Goal: Task Accomplishment & Management: Manage account settings

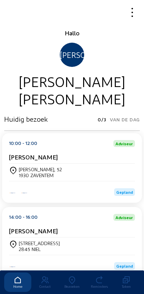
click at [71, 285] on div "Bezoeken" at bounding box center [71, 287] width 27 height 4
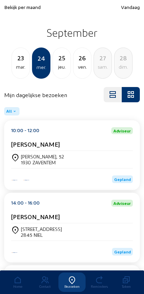
click at [19, 6] on span "Bekijk per maand" at bounding box center [22, 7] width 36 height 6
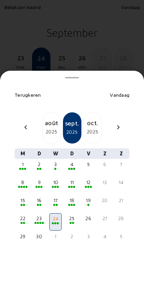
click at [26, 123] on mat-icon "chevron_left" at bounding box center [26, 127] width 8 height 8
click at [25, 123] on mat-icon "chevron_left" at bounding box center [26, 127] width 8 height 8
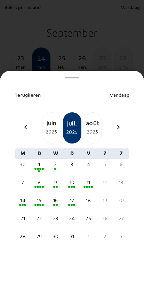
click at [25, 123] on mat-icon "chevron_left" at bounding box center [26, 127] width 8 height 8
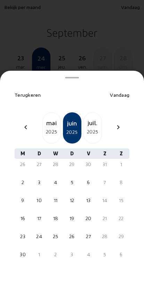
click at [25, 123] on mat-icon "chevron_left" at bounding box center [26, 127] width 8 height 8
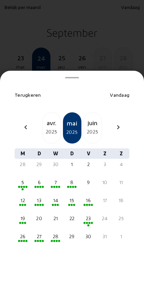
click at [26, 123] on mat-icon "chevron_left" at bounding box center [26, 127] width 8 height 8
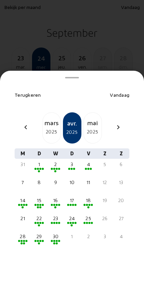
click at [27, 123] on mat-icon "chevron_left" at bounding box center [26, 127] width 8 height 8
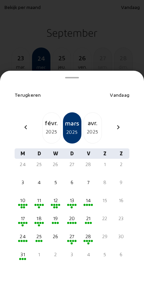
click at [27, 123] on mat-icon "chevron_left" at bounding box center [26, 127] width 8 height 8
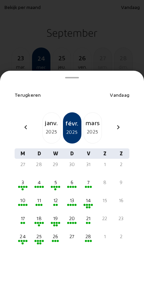
click at [25, 123] on mat-icon "chevron_left" at bounding box center [26, 127] width 8 height 8
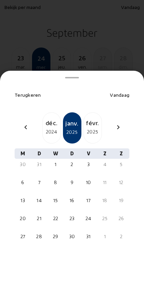
click at [25, 123] on mat-icon "chevron_left" at bounding box center [26, 127] width 8 height 8
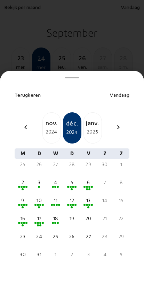
click at [23, 123] on mat-icon "chevron_left" at bounding box center [26, 127] width 8 height 8
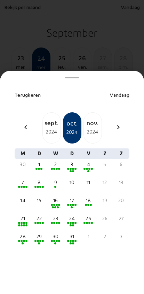
click at [37, 233] on div "29" at bounding box center [39, 236] width 11 height 7
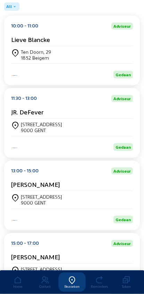
scroll to position [106, 0]
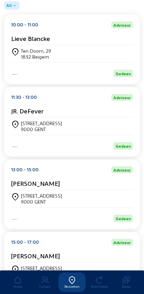
click at [32, 196] on div "[STREET_ADDRESS]" at bounding box center [72, 198] width 122 height 17
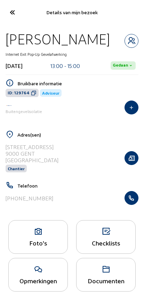
click at [45, 240] on div "Foto's" at bounding box center [37, 237] width 59 height 34
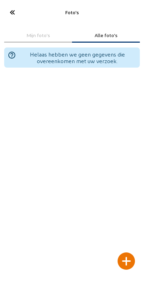
click at [7, 11] on icon at bounding box center [11, 12] width 11 height 12
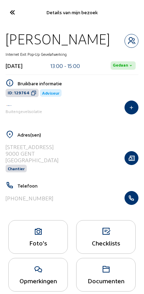
click at [127, 164] on button "button" at bounding box center [131, 158] width 14 height 14
click at [32, 229] on icon at bounding box center [38, 232] width 59 height 8
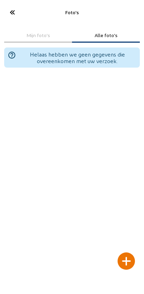
click at [125, 253] on div at bounding box center [125, 261] width 17 height 17
click at [129, 253] on div at bounding box center [125, 261] width 17 height 17
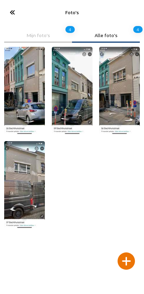
click at [116, 90] on img at bounding box center [119, 91] width 41 height 88
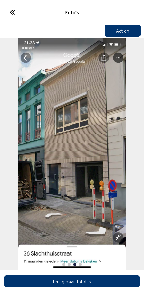
click at [12, 13] on icon at bounding box center [11, 12] width 11 height 12
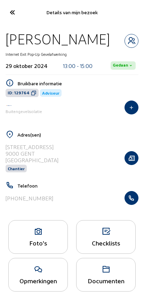
click at [36, 247] on div "Foto's" at bounding box center [38, 243] width 59 height 7
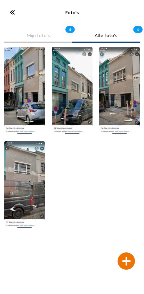
click at [126, 253] on div at bounding box center [125, 261] width 17 height 17
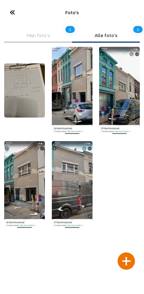
click at [10, 13] on icon at bounding box center [11, 12] width 11 height 12
